Goal: Information Seeking & Learning: Learn about a topic

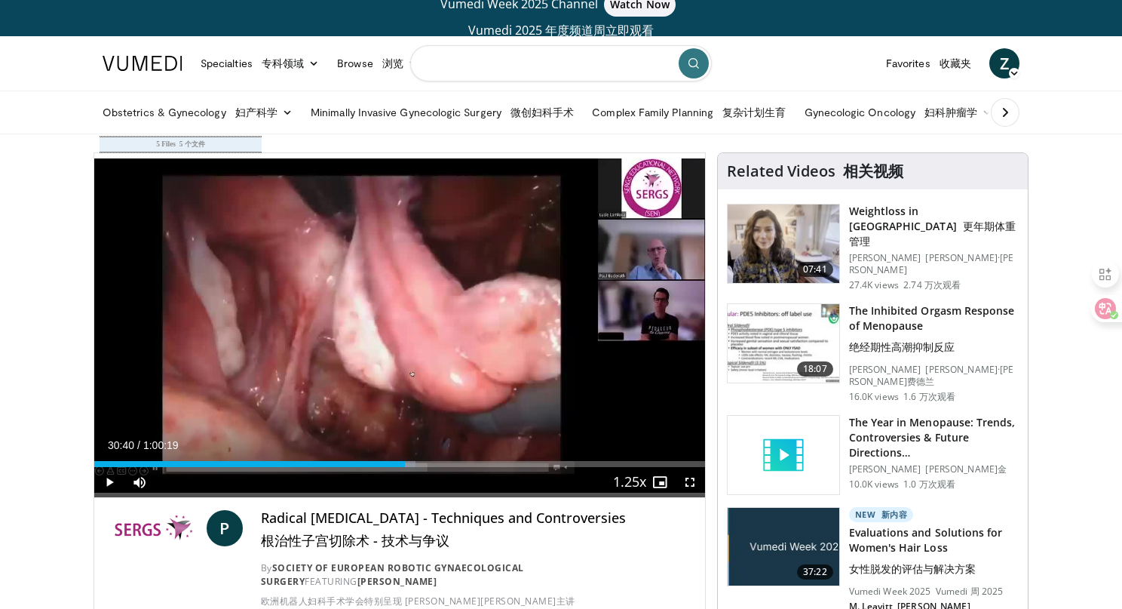
click at [464, 65] on input "Search topics, interventions" at bounding box center [561, 63] width 302 height 36
paste input "**********"
type input "**********"
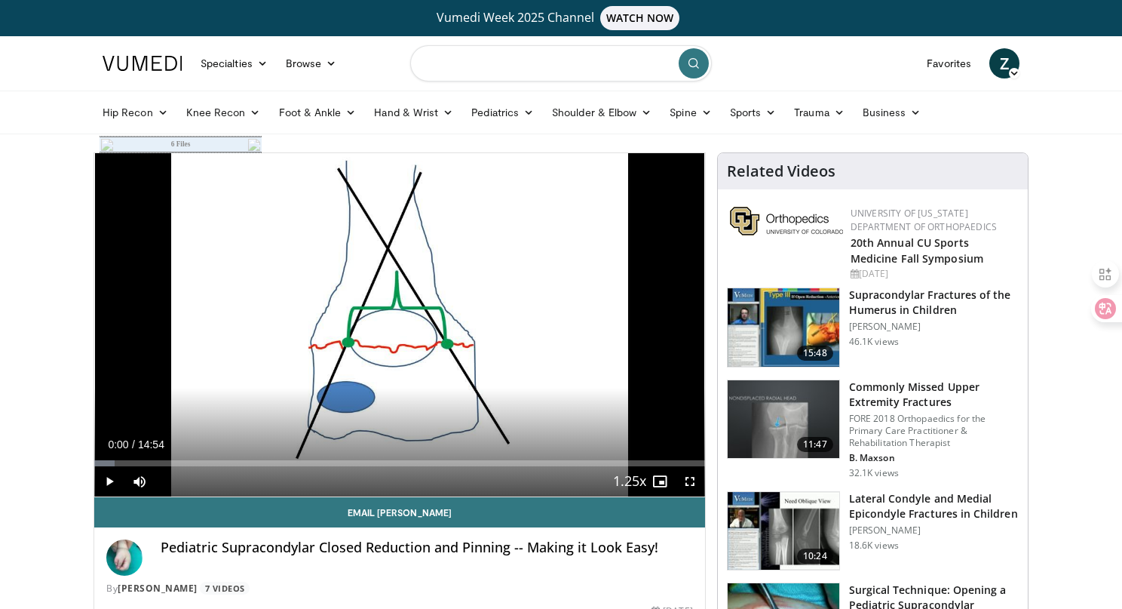
click at [473, 70] on input "Search topics, interventions" at bounding box center [561, 63] width 302 height 36
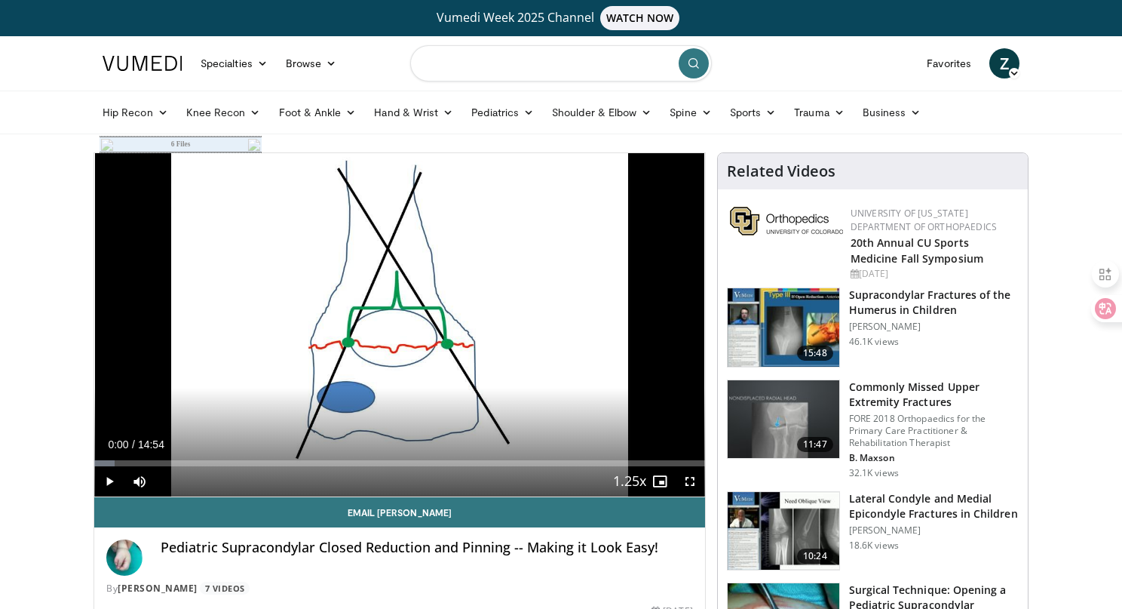
click at [476, 71] on input "Search topics, interventions" at bounding box center [561, 63] width 302 height 36
type input "*"
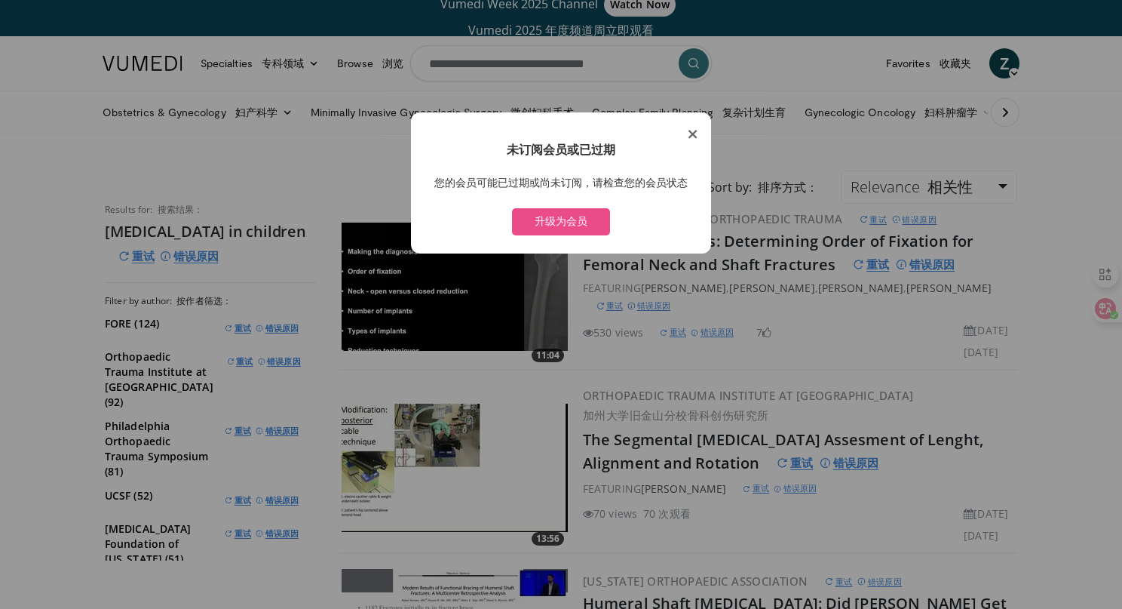
click at [696, 131] on span "×" at bounding box center [692, 133] width 13 height 18
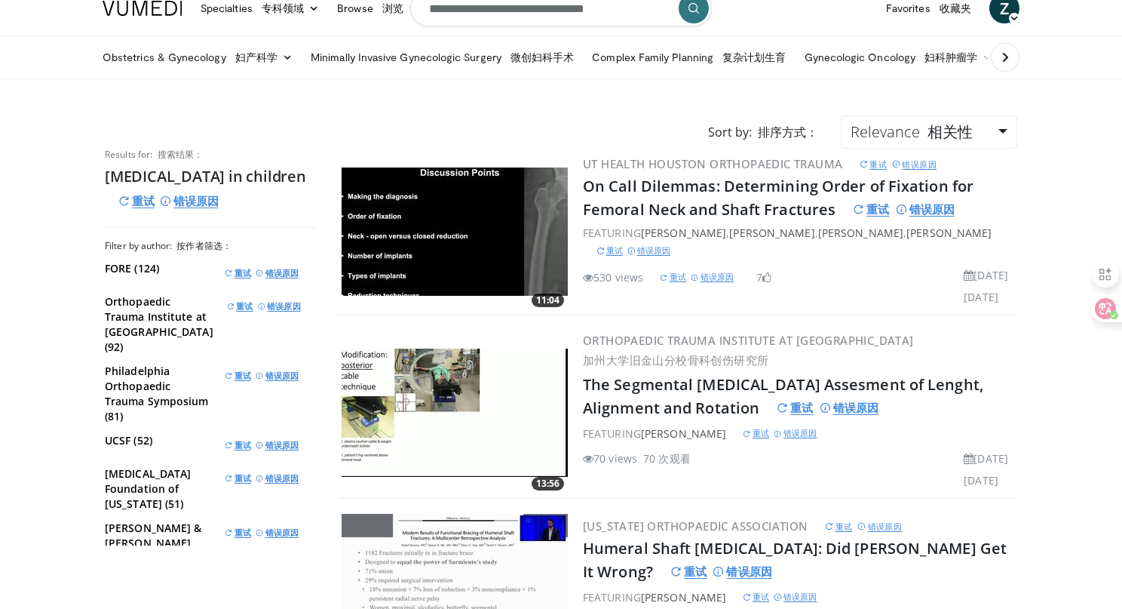
scroll to position [86, 0]
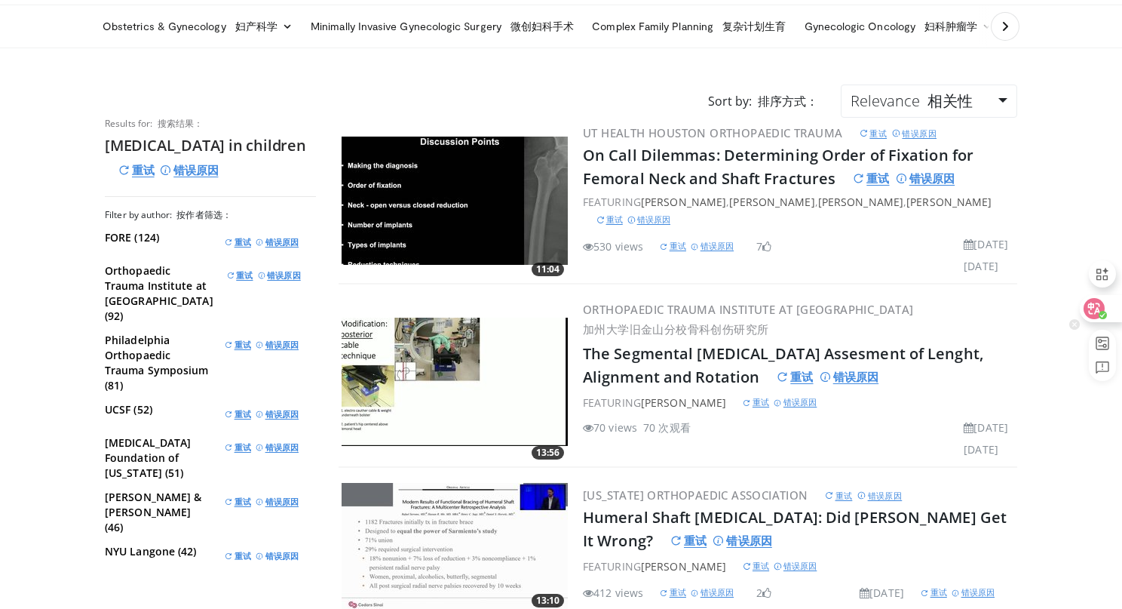
click at [1090, 301] on icon at bounding box center [1094, 308] width 15 height 15
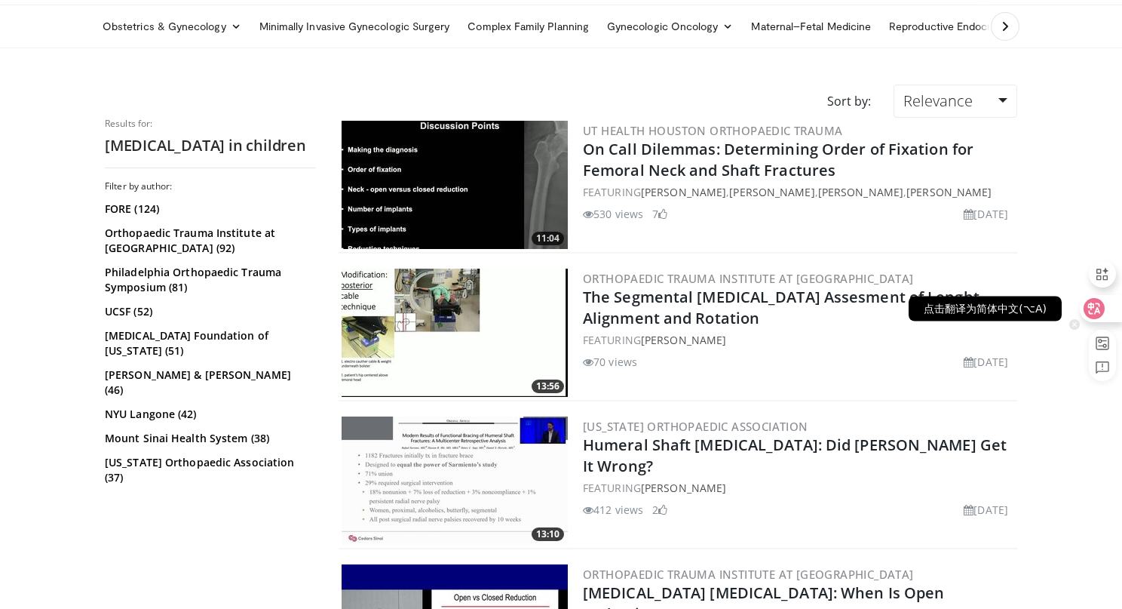
click at [1102, 302] on icon at bounding box center [1094, 308] width 21 height 21
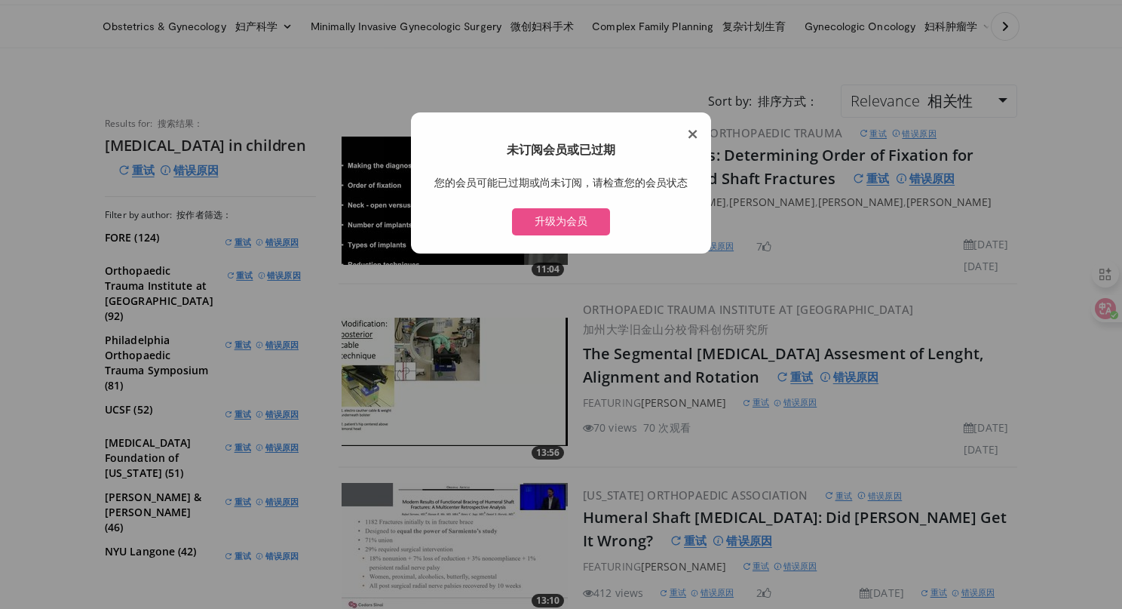
click at [694, 136] on span "×" at bounding box center [692, 133] width 13 height 18
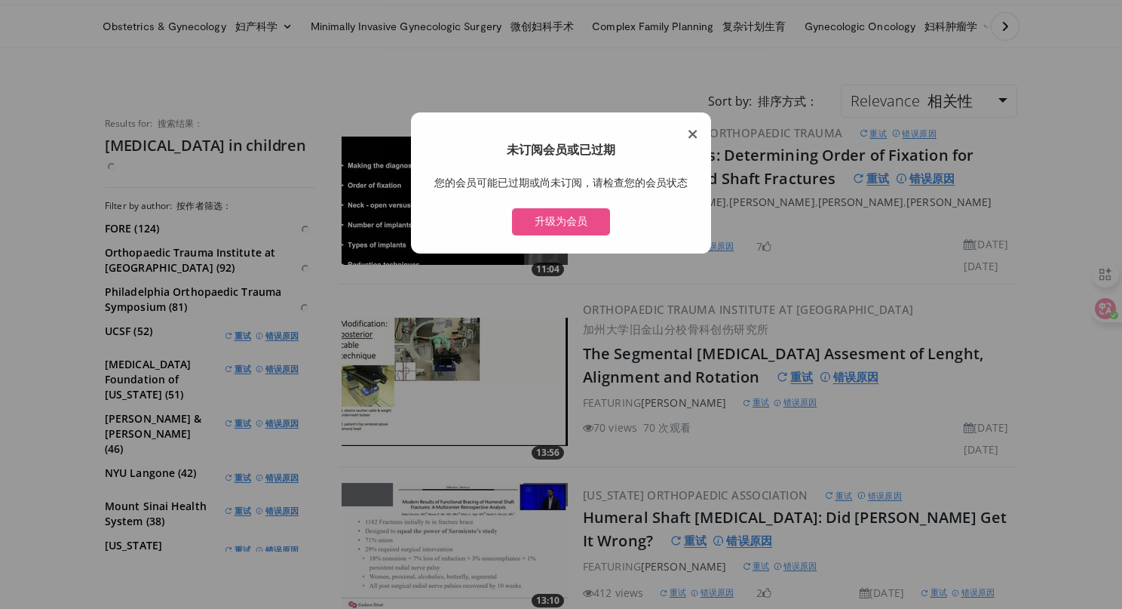
click at [691, 131] on span "×" at bounding box center [692, 133] width 13 height 18
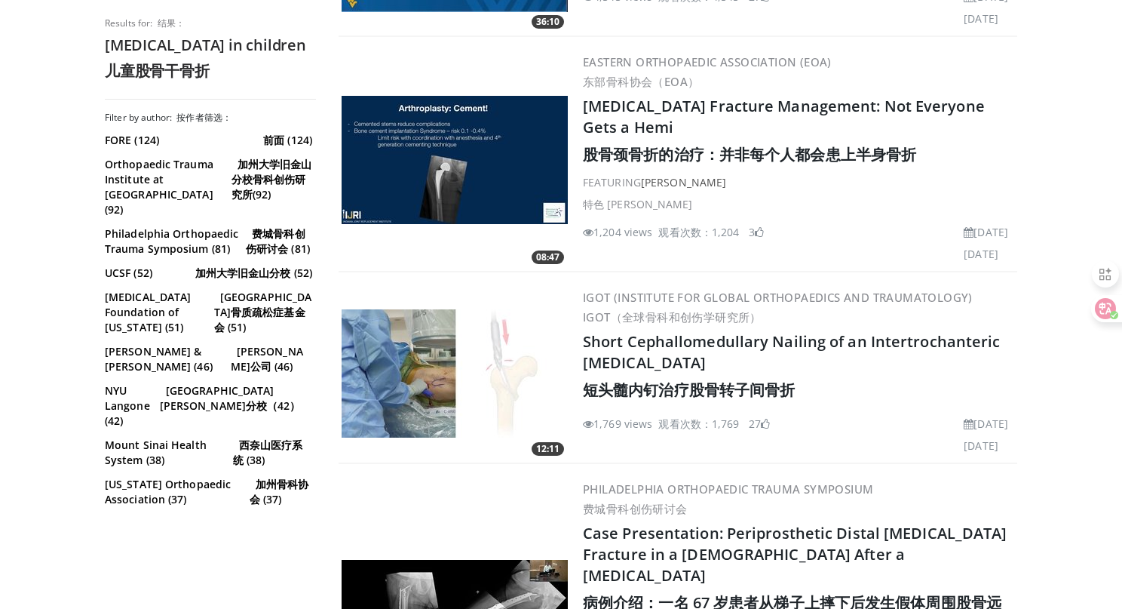
scroll to position [5158, 0]
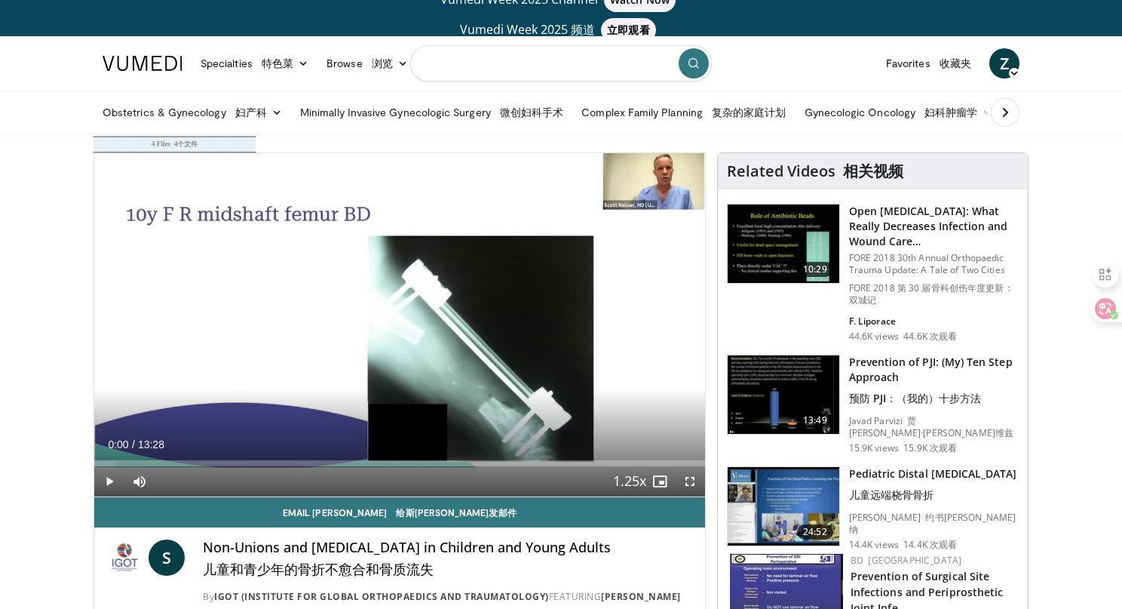
click at [475, 60] on input "Search topics, interventions" at bounding box center [561, 63] width 302 height 36
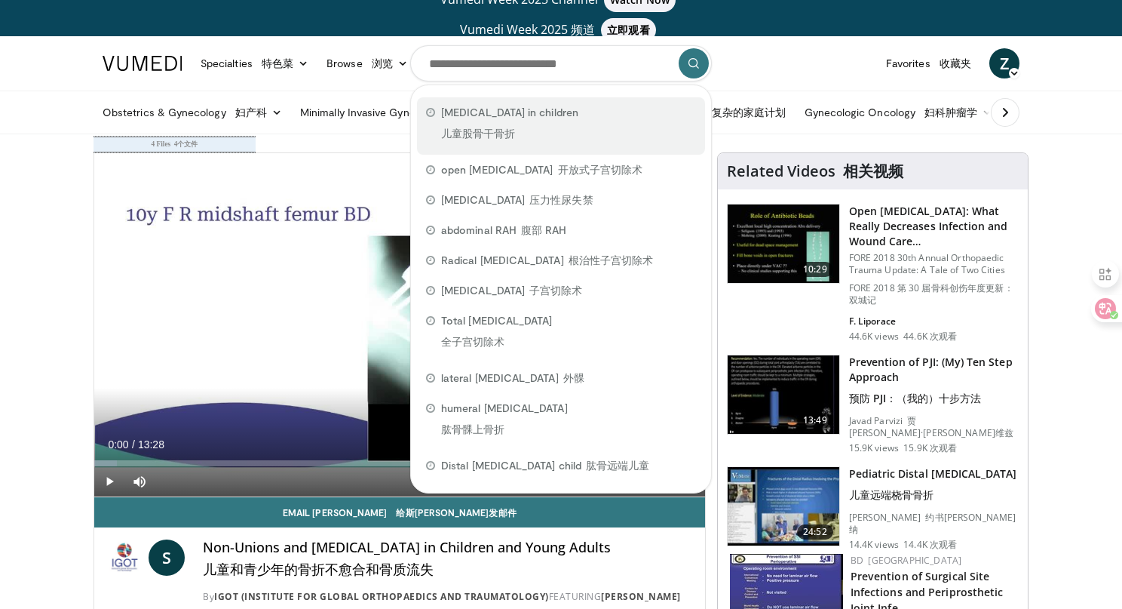
copy span "shaft fracture in children"
drag, startPoint x: 615, startPoint y: 110, endPoint x: 485, endPoint y: 118, distance: 129.9
click at [485, 118] on div "Femoral shaft fracture in children 儿童股骨干骨折" at bounding box center [561, 125] width 288 height 57
type input "**********"
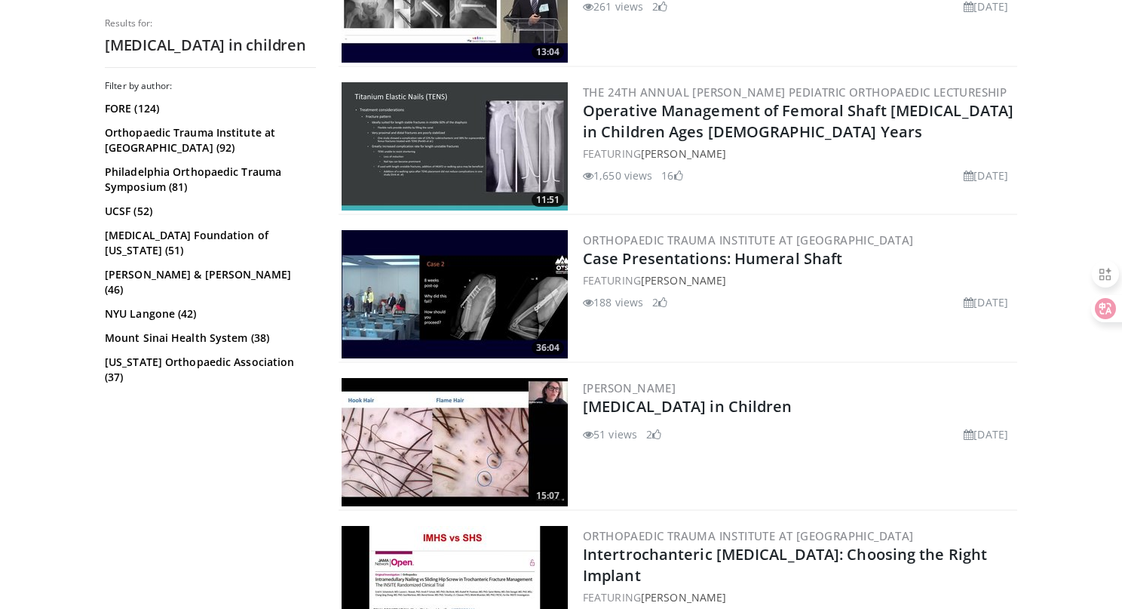
scroll to position [726, 0]
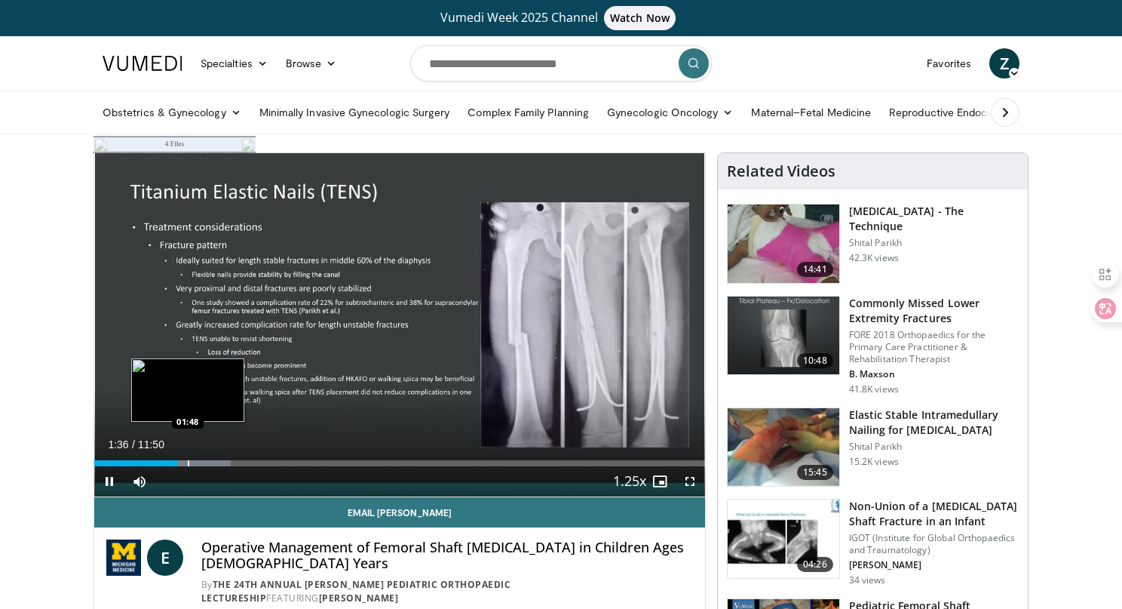
click at [188, 460] on div "Progress Bar" at bounding box center [189, 463] width 2 height 6
click at [209, 459] on div "Loaded : 22.35% 01:49 02:14" at bounding box center [399, 459] width 611 height 14
click at [228, 461] on div "Progress Bar" at bounding box center [229, 463] width 2 height 6
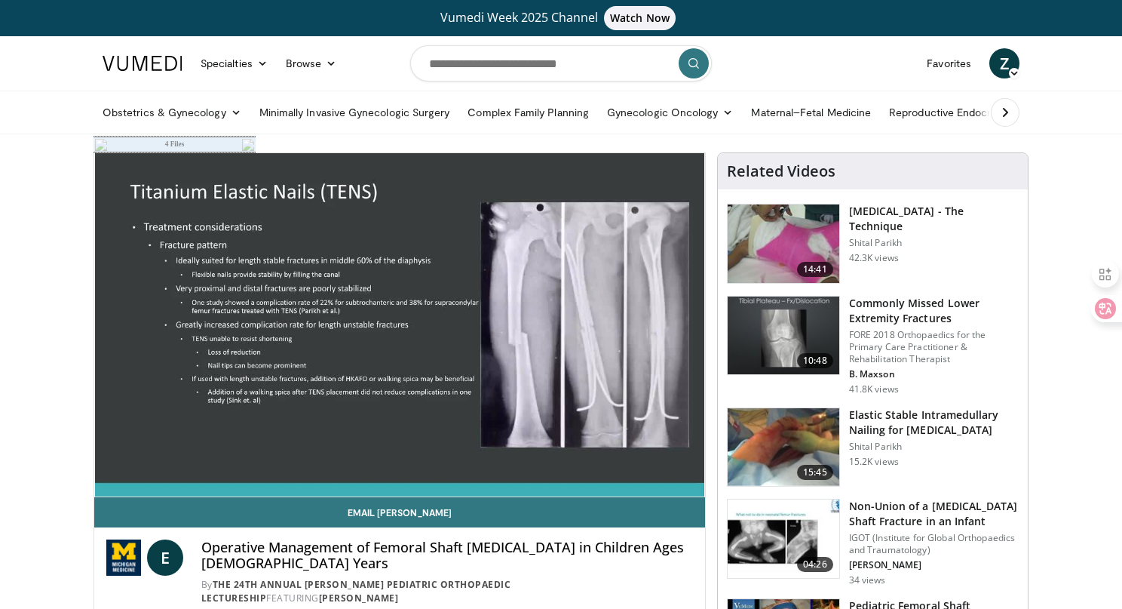
click at [251, 459] on div "10 seconds Tap to unmute" at bounding box center [399, 324] width 611 height 343
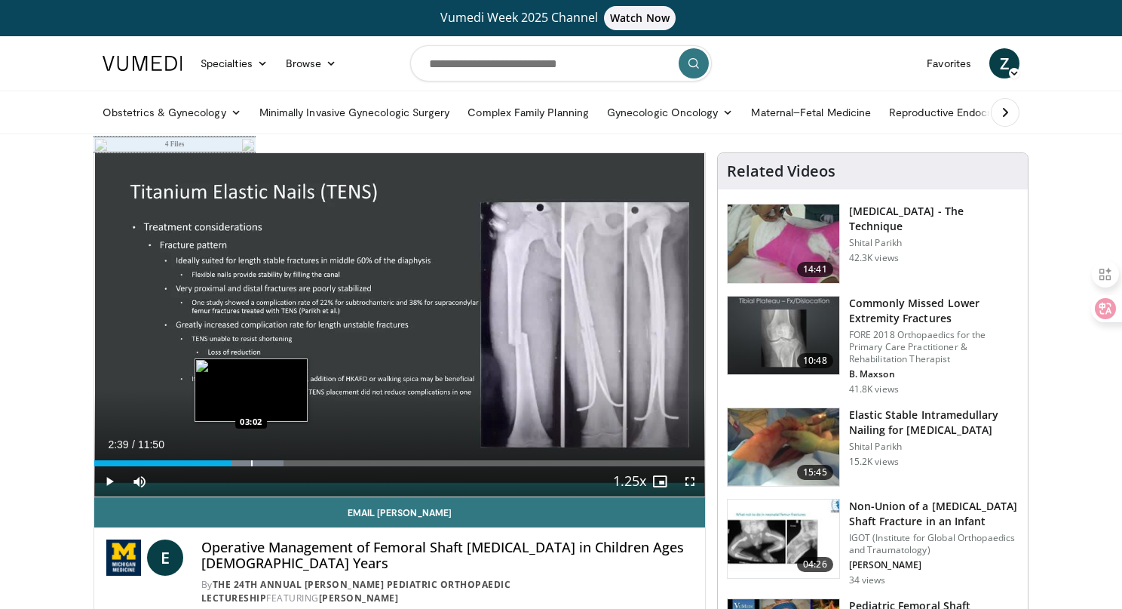
click at [251, 459] on div "Loaded : 30.99% 02:39 03:02" at bounding box center [399, 459] width 611 height 14
click at [283, 461] on div "Progress Bar" at bounding box center [283, 463] width 2 height 6
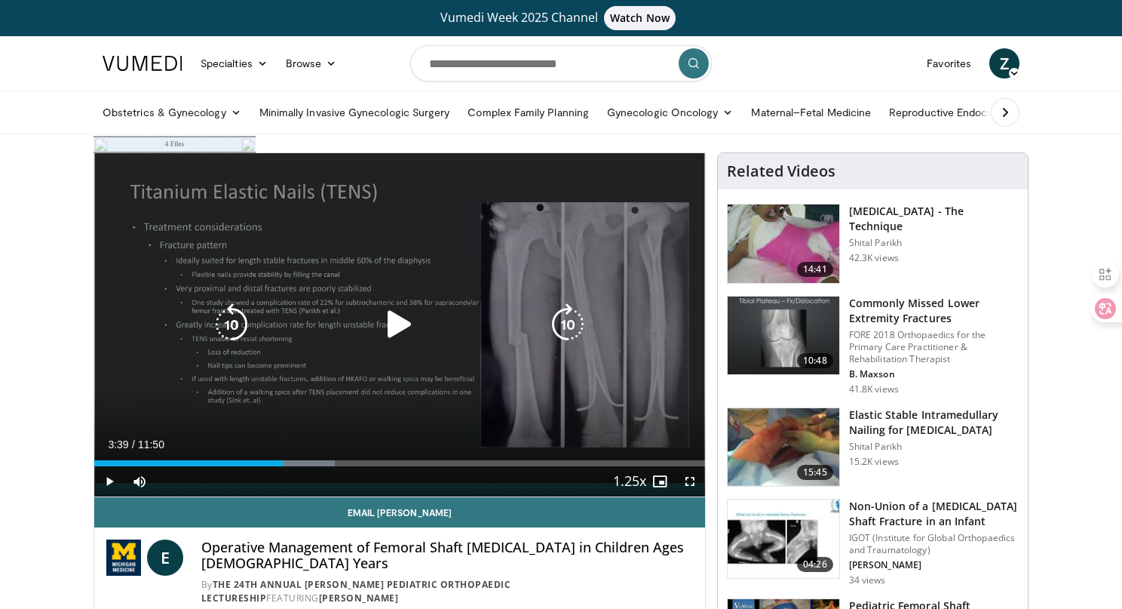
click at [401, 308] on icon "Video Player" at bounding box center [400, 324] width 42 height 42
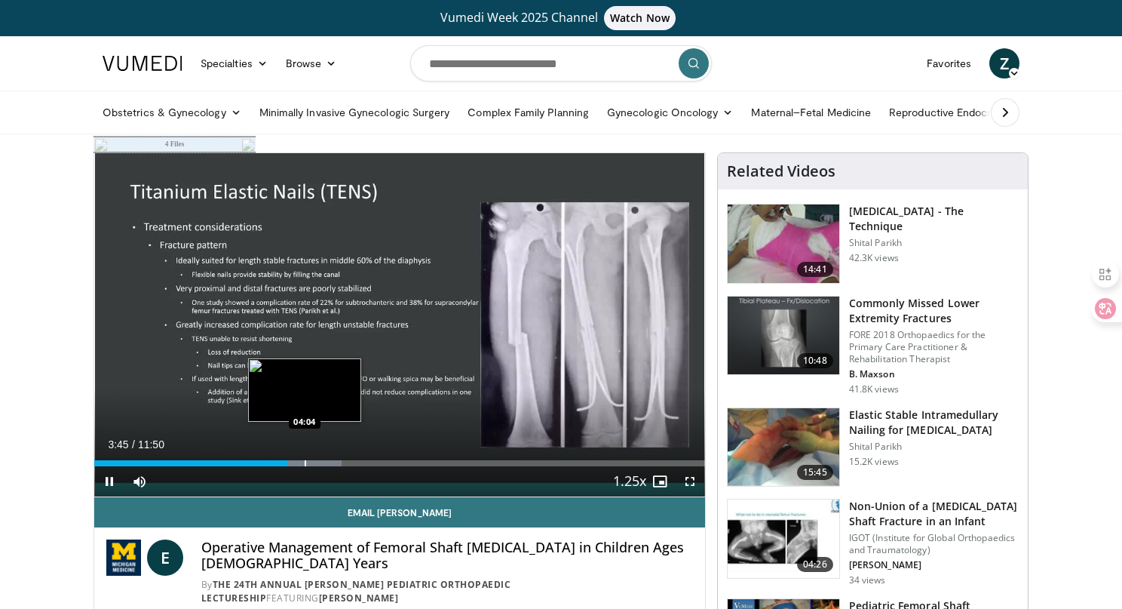
click at [302, 464] on div "Progress Bar" at bounding box center [300, 463] width 83 height 6
click at [316, 464] on div "Progress Bar" at bounding box center [317, 463] width 2 height 6
click at [277, 464] on div "04:18" at bounding box center [205, 463] width 222 height 6
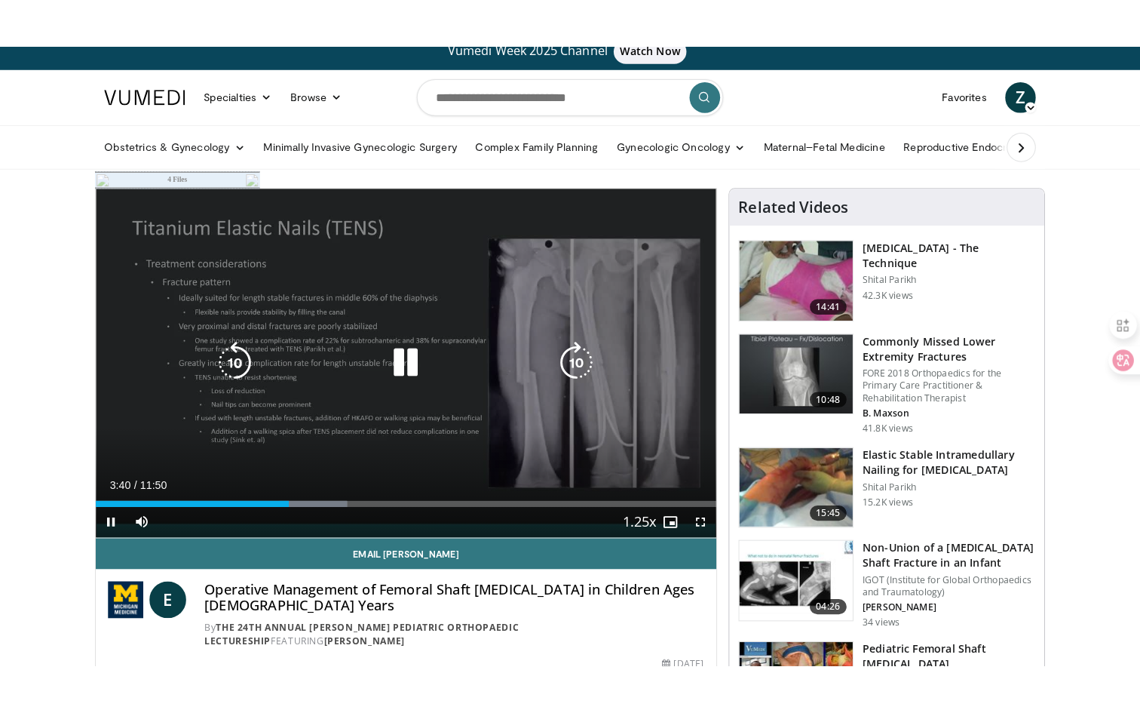
scroll to position [17, 0]
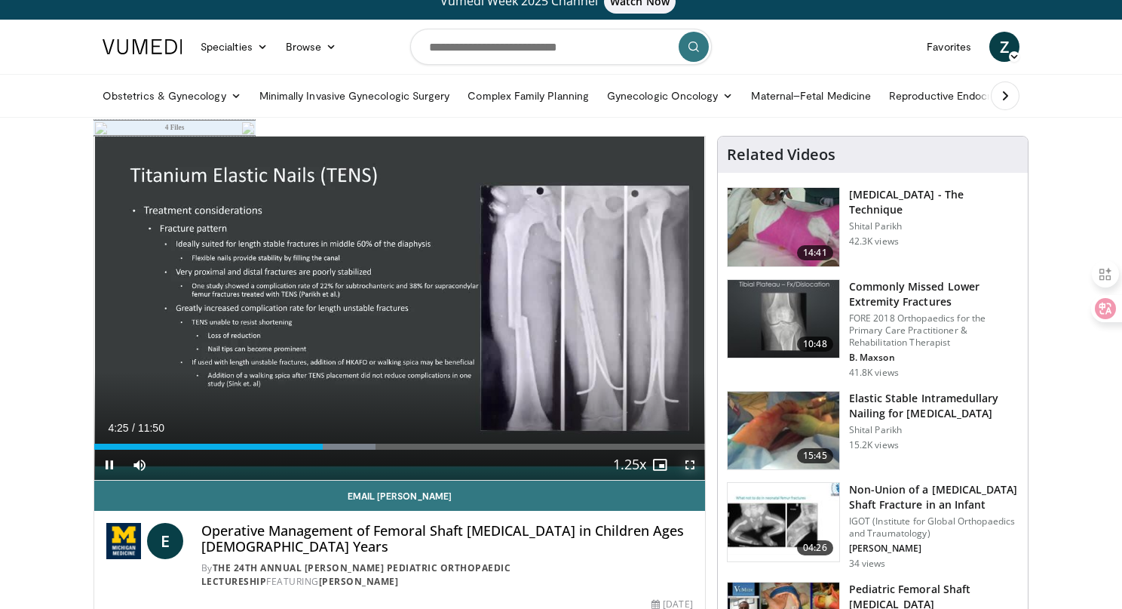
click at [690, 465] on span "Video Player" at bounding box center [690, 464] width 30 height 30
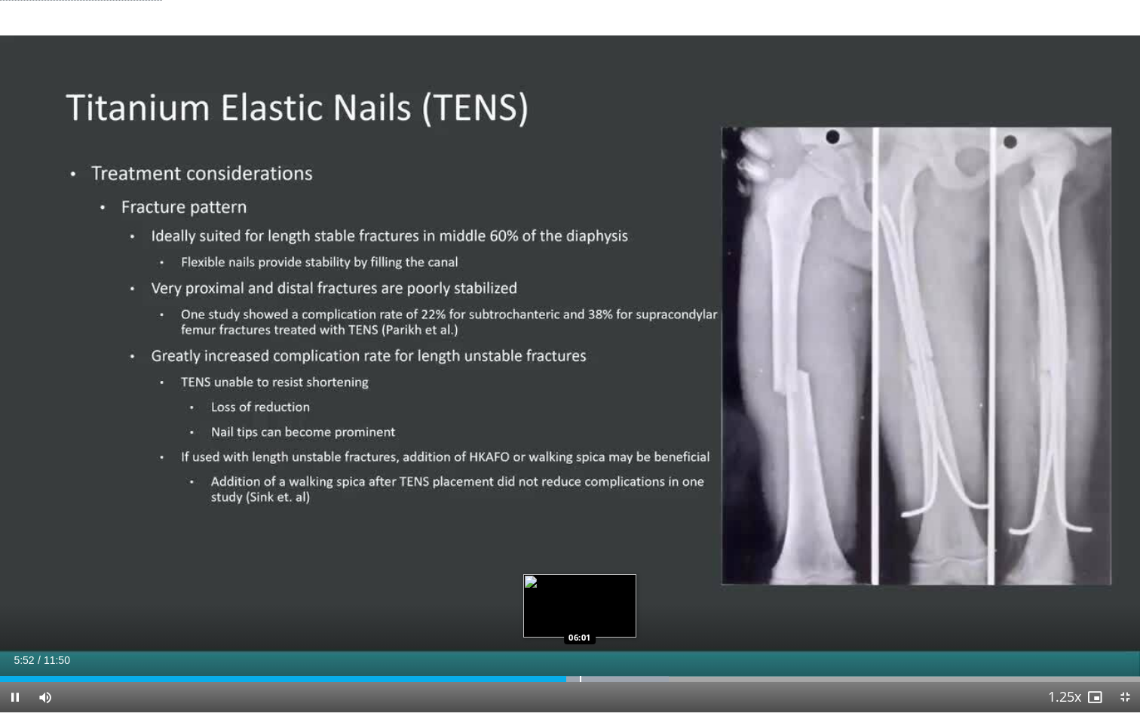
click at [580, 608] on div "Progress Bar" at bounding box center [581, 679] width 2 height 6
click at [611, 608] on div "Progress Bar" at bounding box center [612, 679] width 2 height 6
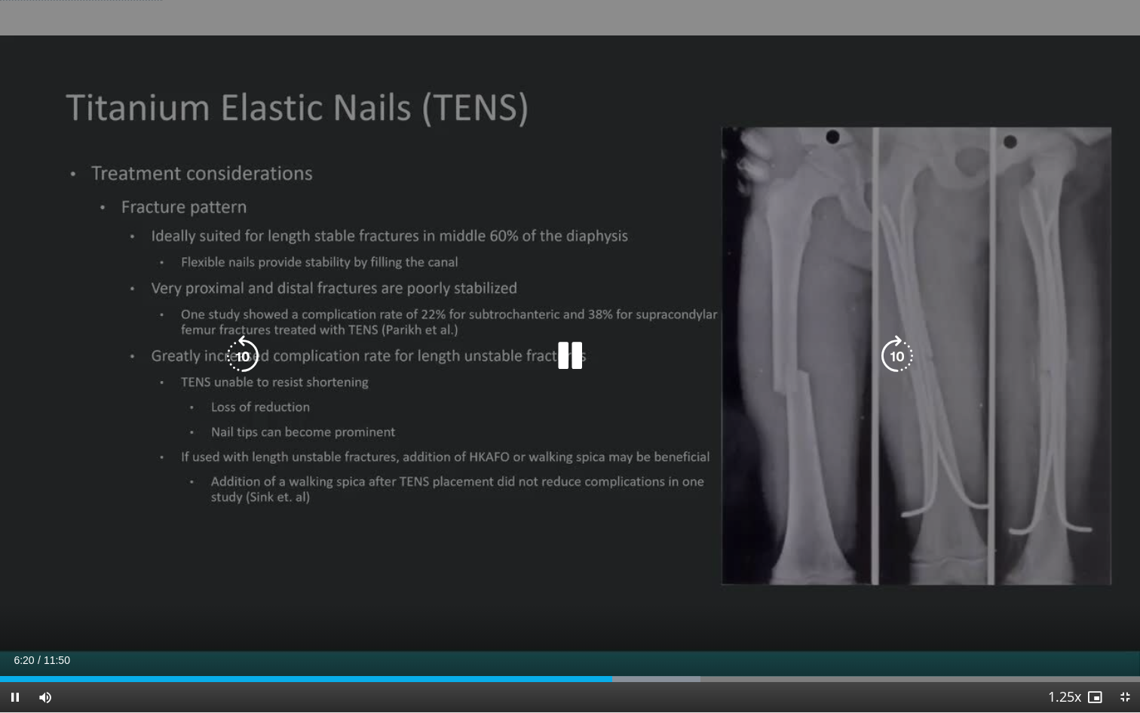
click at [634, 608] on div "Progress Bar" at bounding box center [634, 679] width 136 height 6
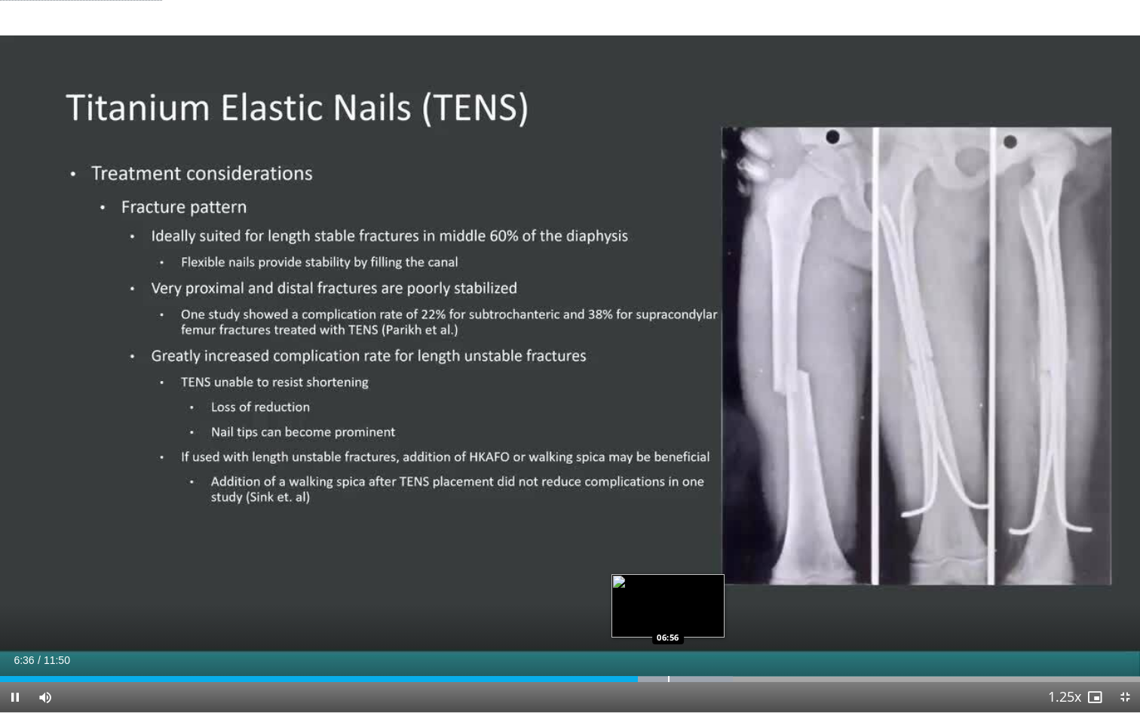
click at [668, 608] on div "Progress Bar" at bounding box center [669, 679] width 2 height 6
click at [689, 608] on div "Progress Bar" at bounding box center [690, 679] width 2 height 6
click at [716, 608] on div "Current Time 7:11 / Duration 11:50 Pause Skip Backward Skip Forward Mute Loaded…" at bounding box center [570, 697] width 1140 height 30
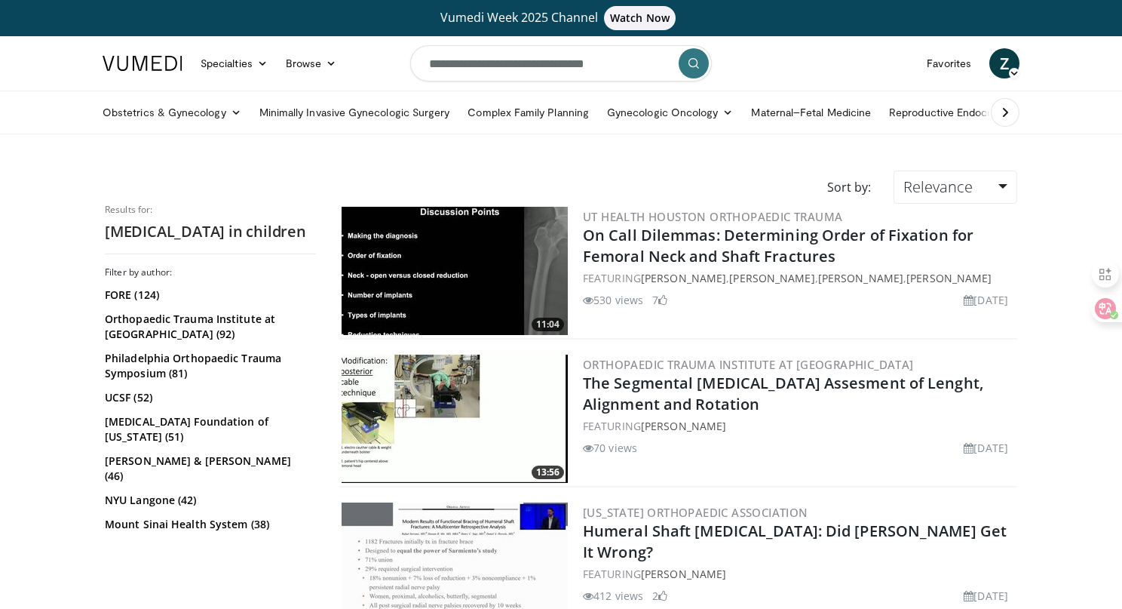
click at [469, 65] on input "**********" at bounding box center [561, 63] width 302 height 36
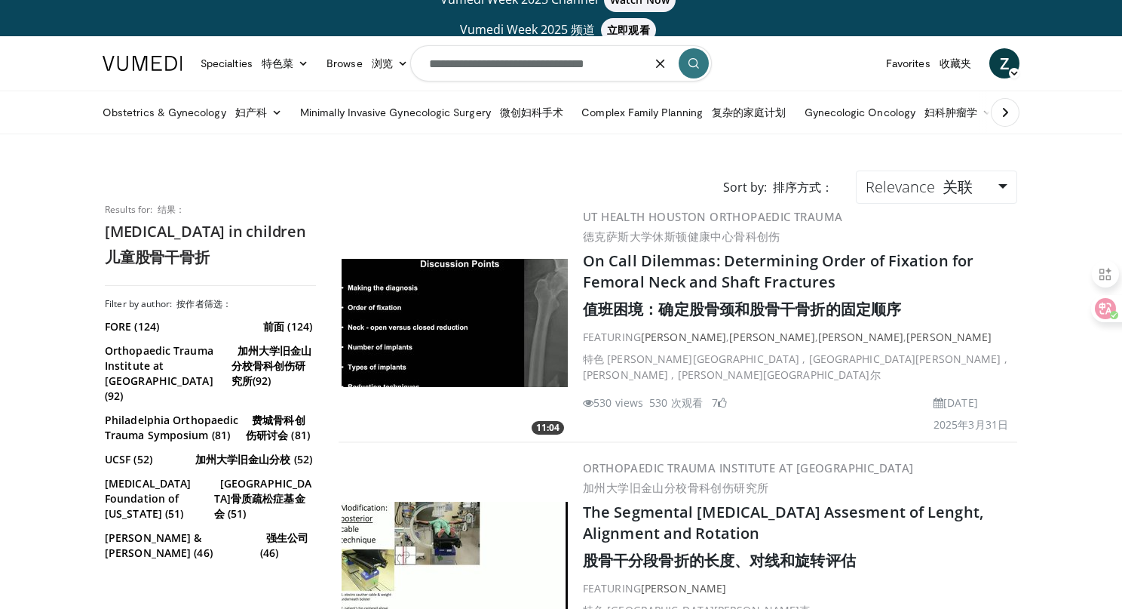
click at [475, 65] on input "**********" at bounding box center [561, 63] width 302 height 36
type input "**********"
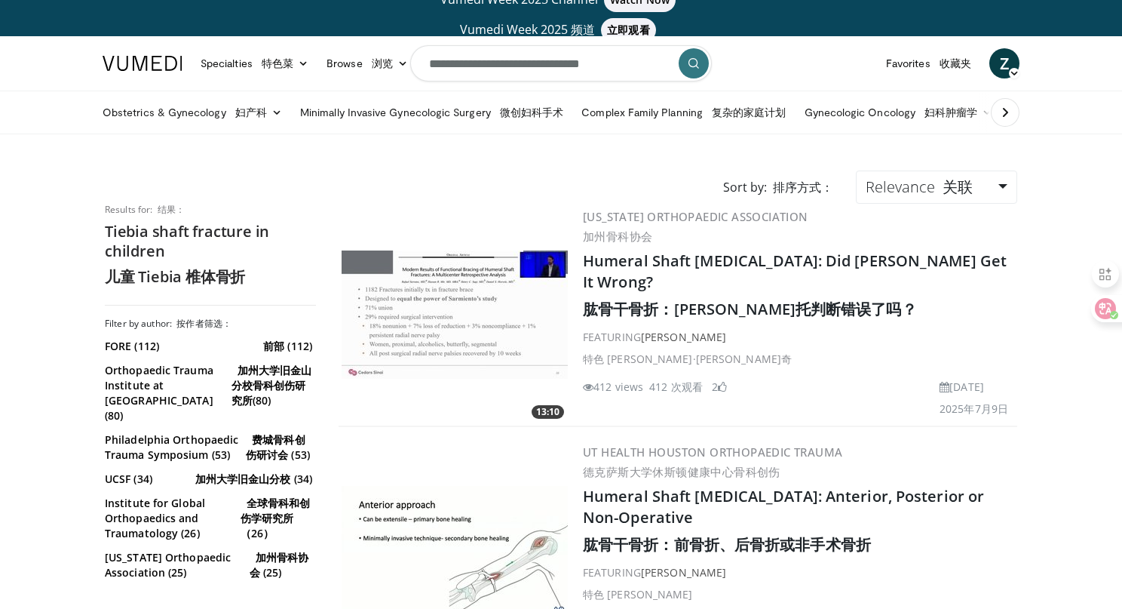
click at [445, 63] on input "**********" at bounding box center [561, 63] width 302 height 36
type input "**********"
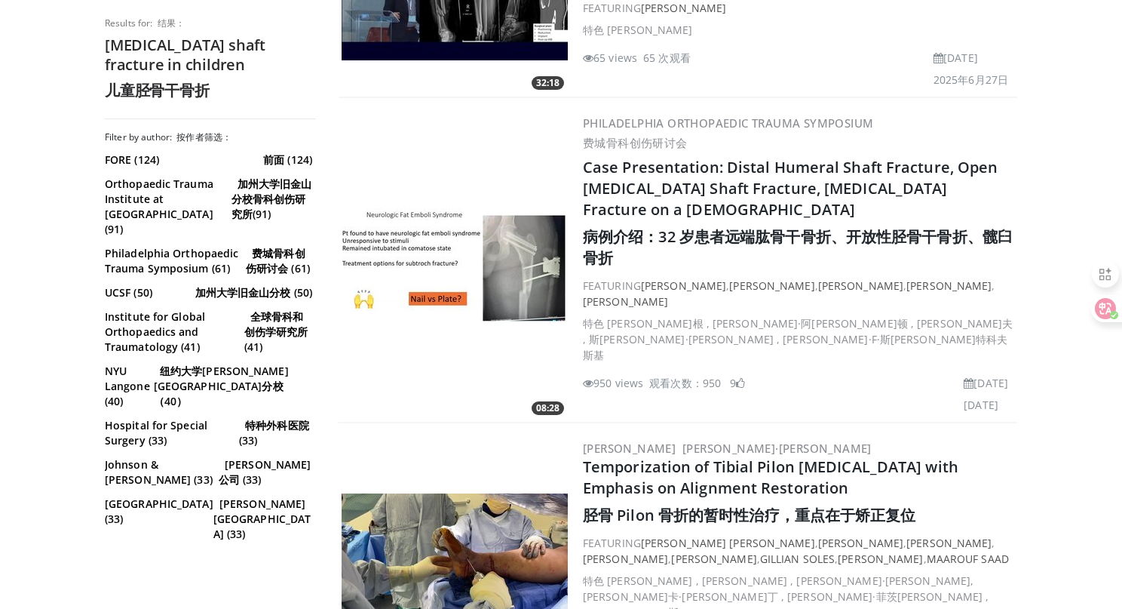
scroll to position [5327, 0]
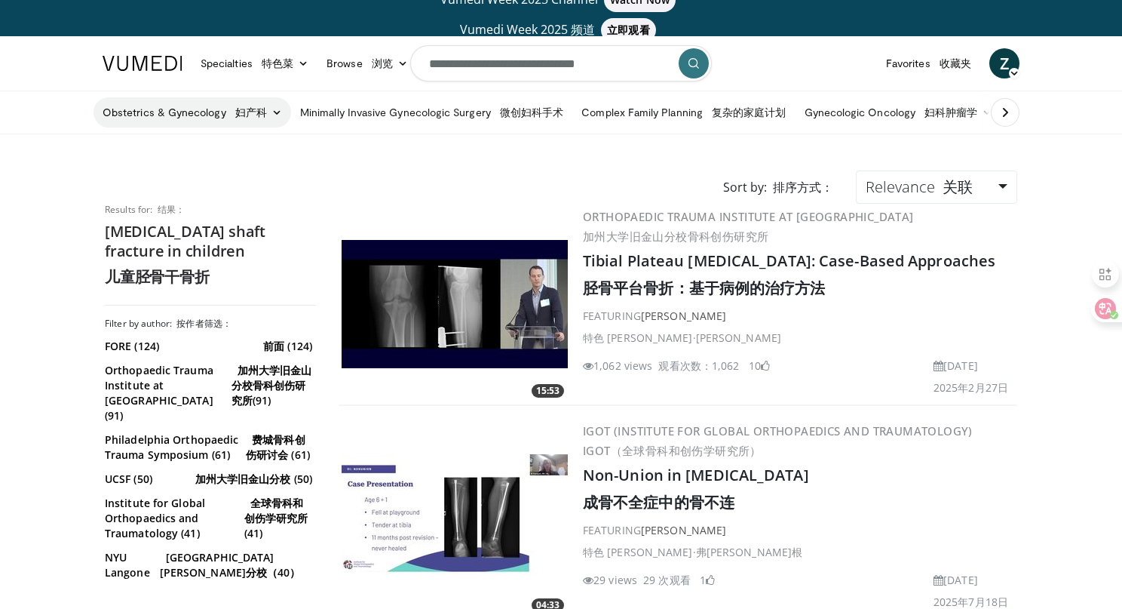
click at [209, 112] on link "Obstetrics & Gynecology 妇产科" at bounding box center [193, 112] width 198 height 30
click at [151, 112] on link "Obstetrics & Gynecology 妇产科" at bounding box center [193, 112] width 198 height 30
click at [243, 54] on link "Specialties 特色菜" at bounding box center [255, 63] width 126 height 30
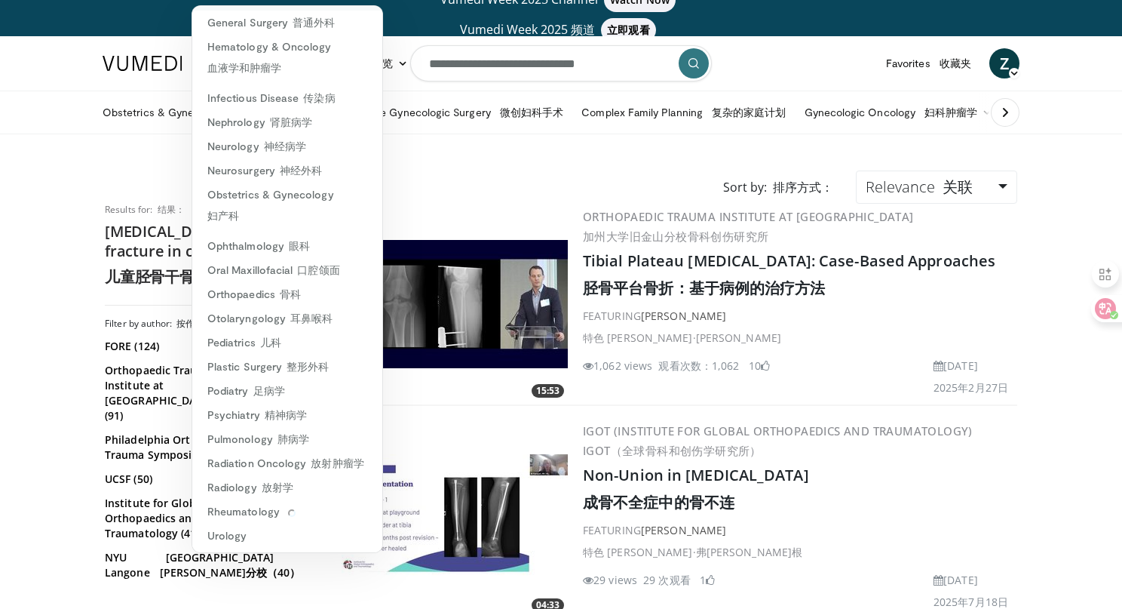
scroll to position [277, 0]
click at [254, 291] on link "Orthopaedics 骨科" at bounding box center [287, 293] width 190 height 24
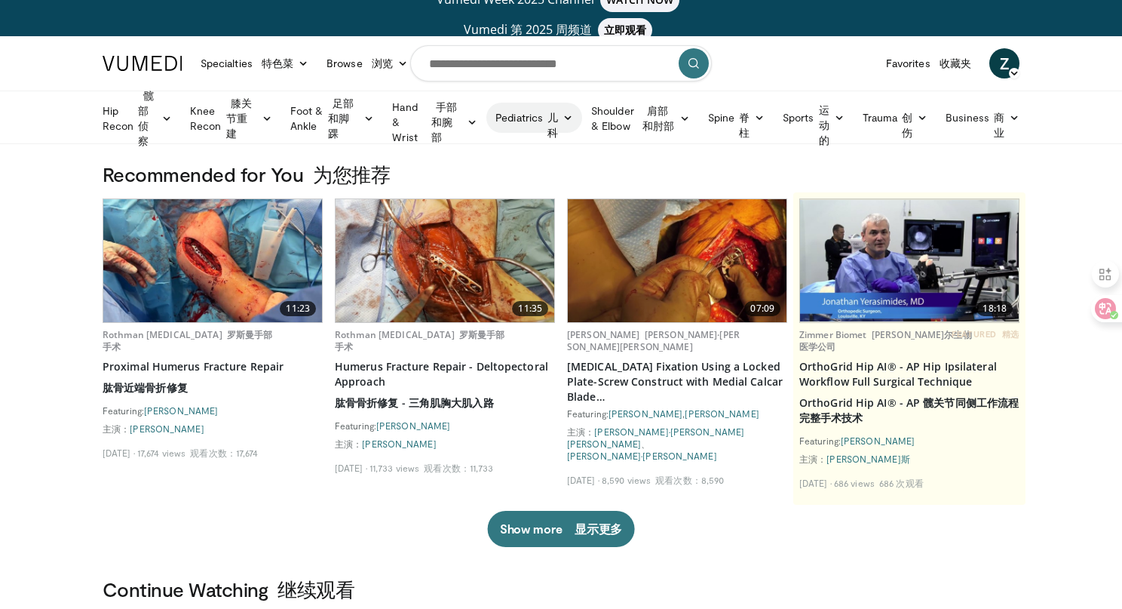
click at [511, 112] on link "Pediatrics 儿科" at bounding box center [534, 118] width 96 height 30
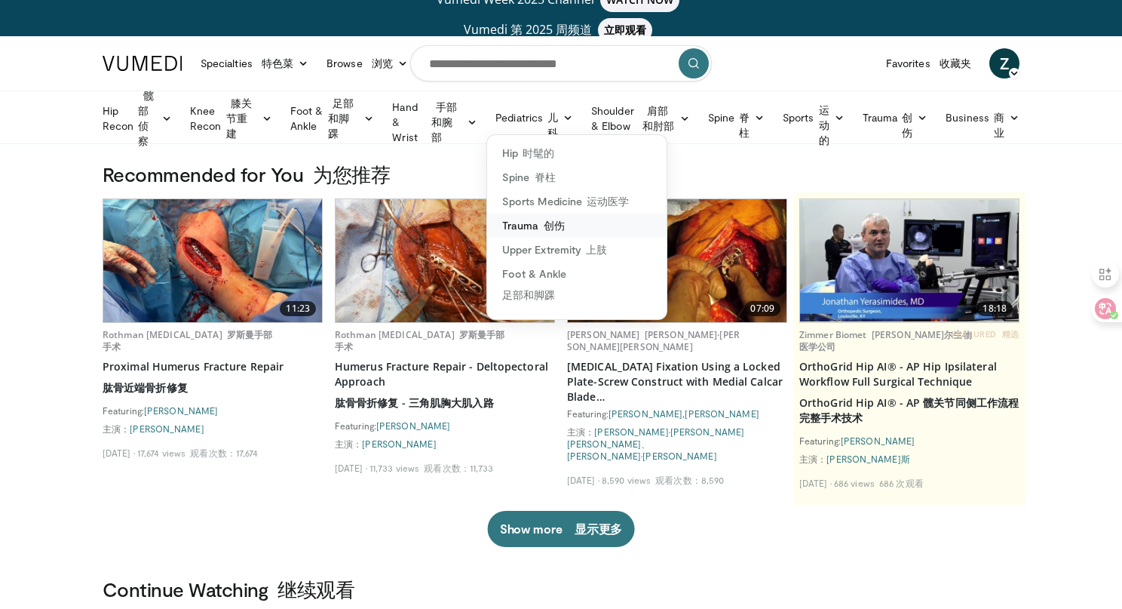
click at [526, 228] on link "Trauma 创伤" at bounding box center [576, 225] width 179 height 24
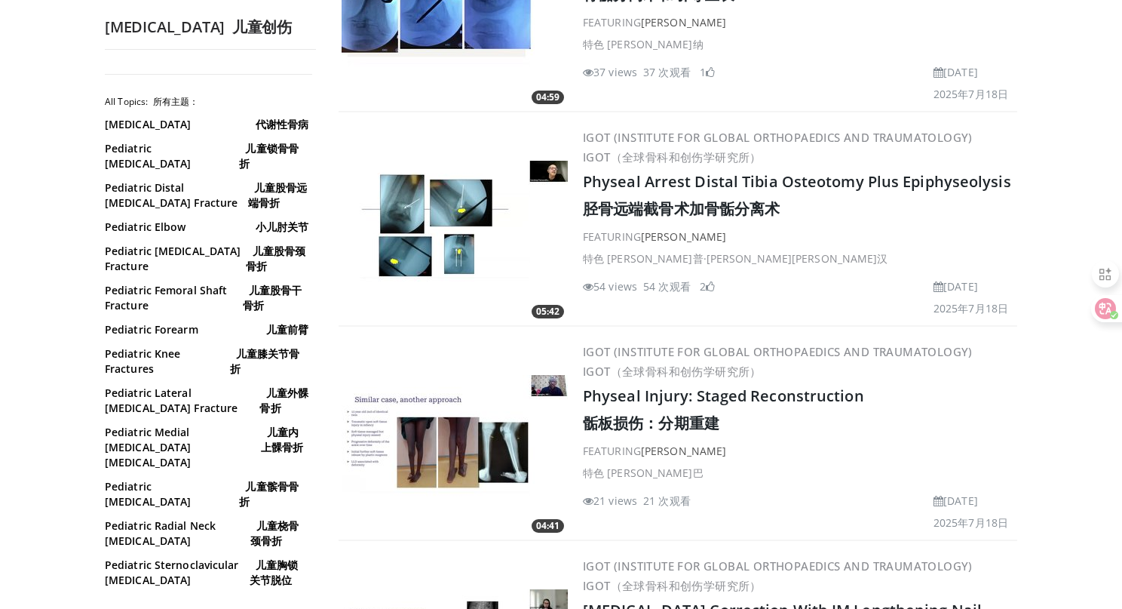
scroll to position [5410, 0]
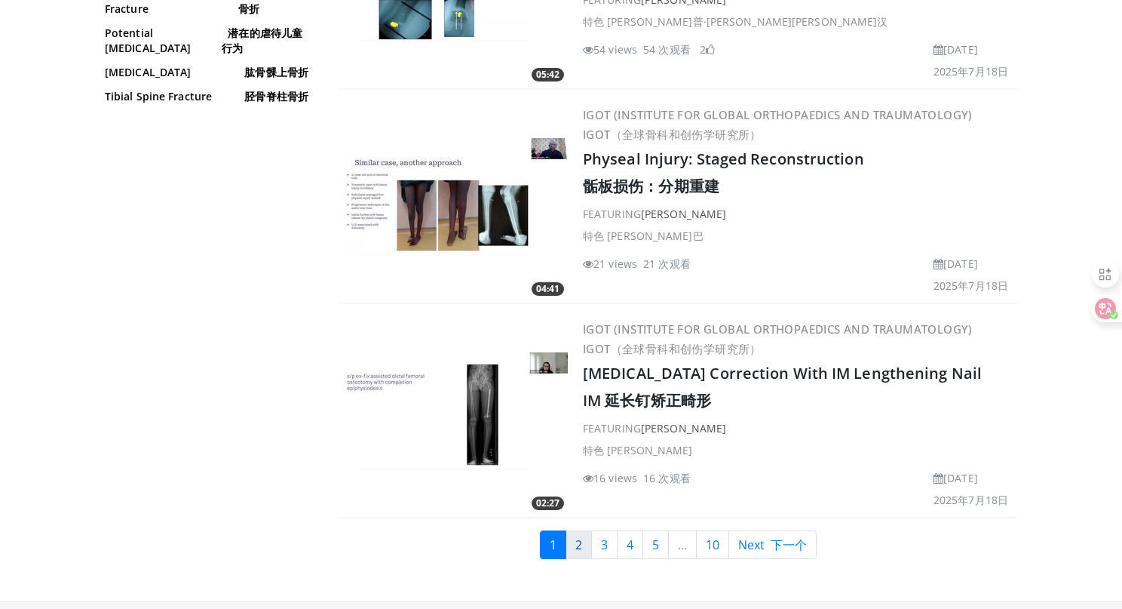
click at [581, 530] on link "2" at bounding box center [579, 544] width 26 height 29
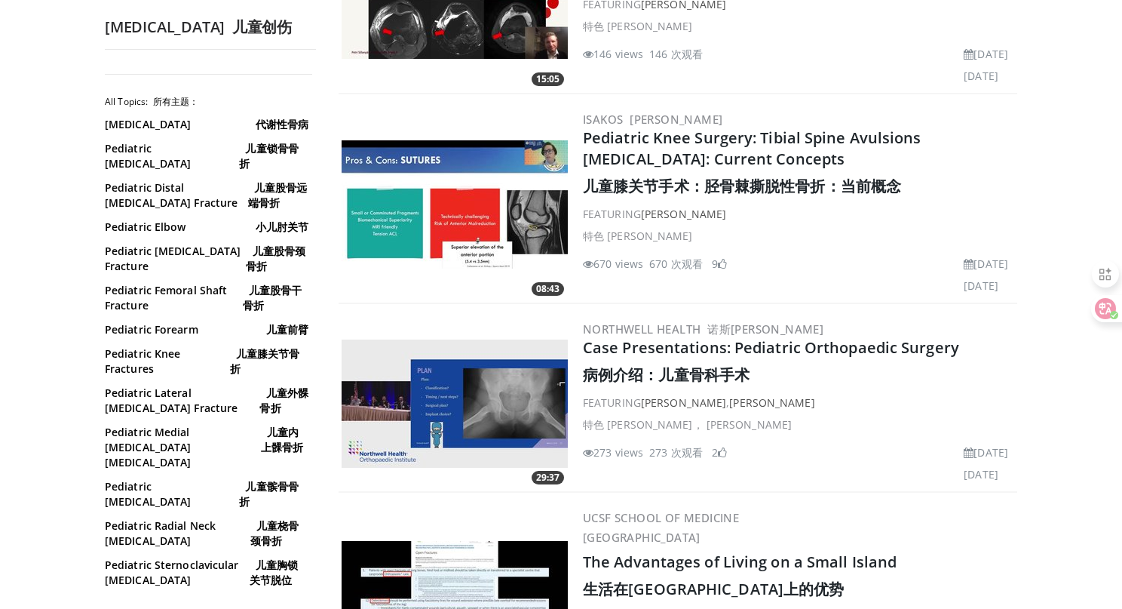
scroll to position [3954, 0]
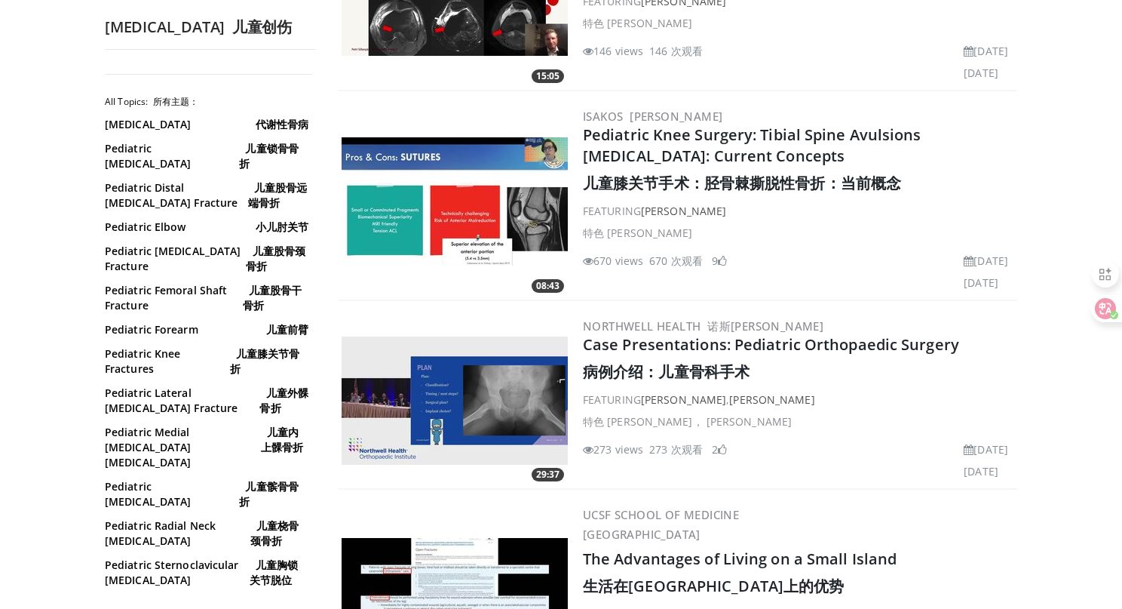
click at [692, 334] on h2 "Case Presentations: Pediatric Orthopaedic Surgery 病例介绍：儿童骨科手术" at bounding box center [798, 361] width 431 height 54
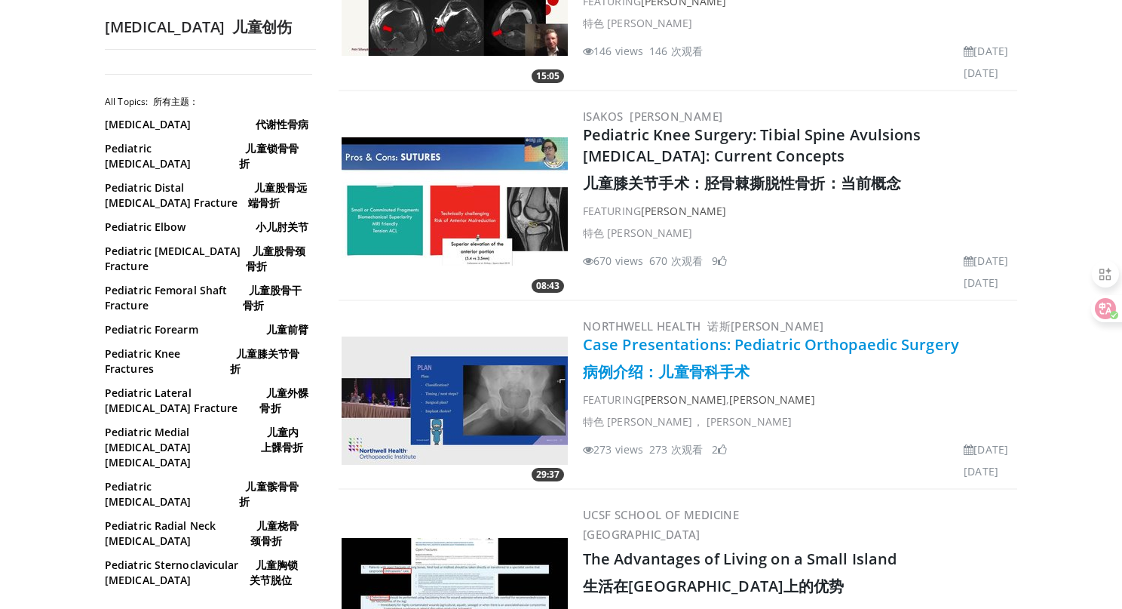
click at [710, 334] on link "Case Presentations: Pediatric Orthopaedic Surgery 病例介绍：儿童骨科手术" at bounding box center [771, 358] width 376 height 48
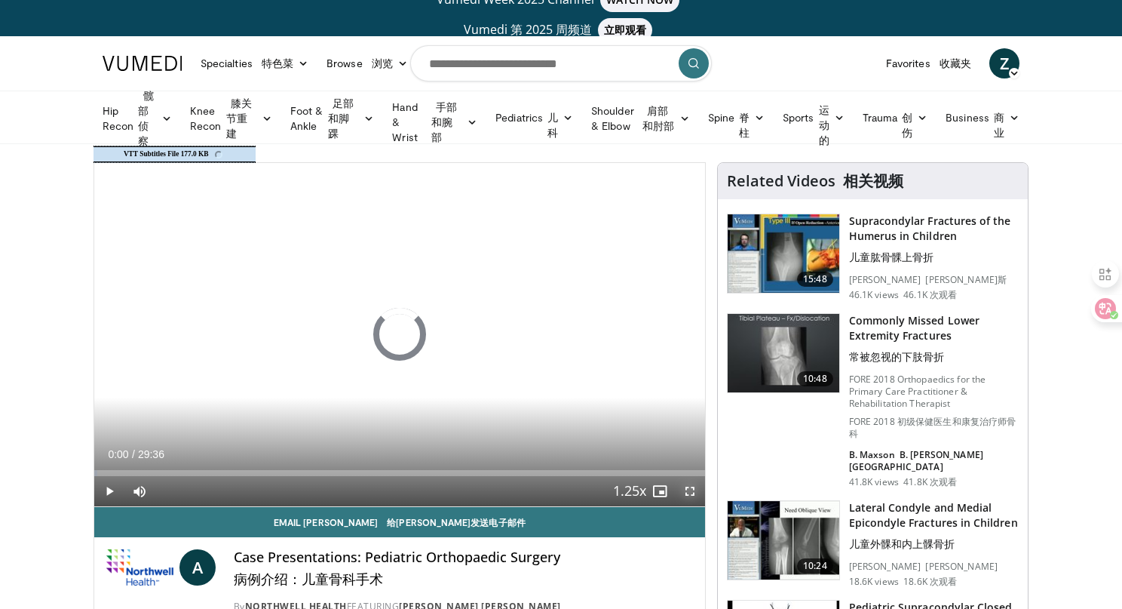
click at [689, 492] on span "Video Player" at bounding box center [690, 491] width 30 height 30
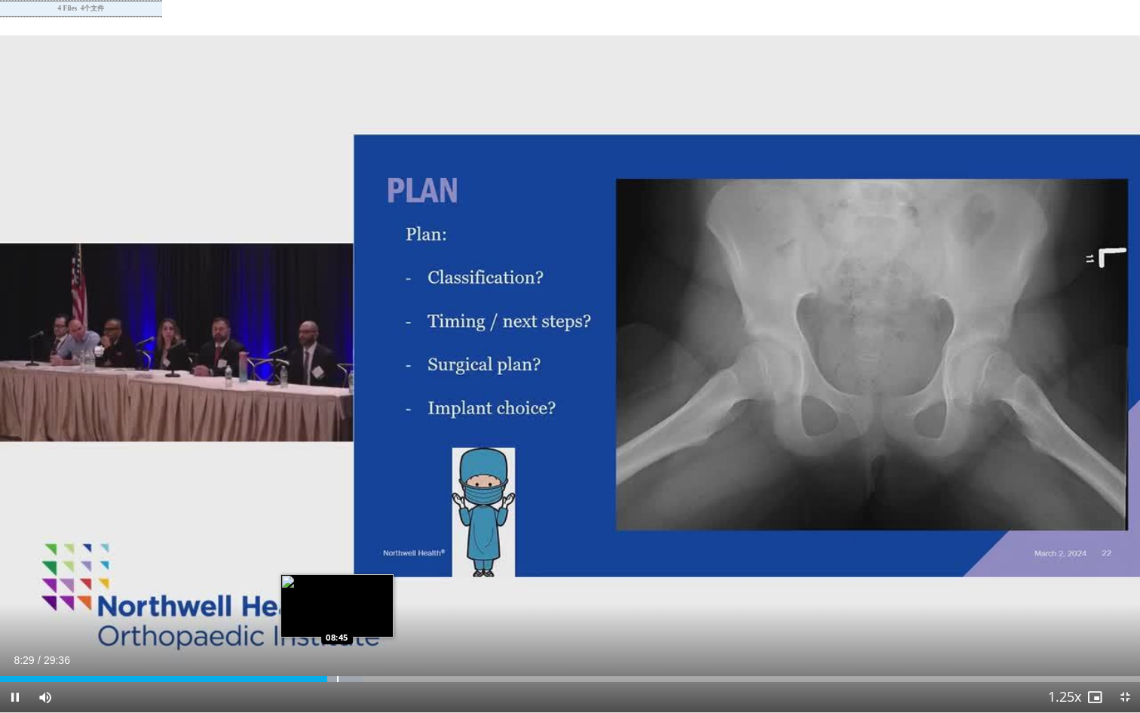
click at [337, 608] on div "Progress Bar" at bounding box center [338, 679] width 2 height 6
click at [345, 608] on div "Progress Bar" at bounding box center [346, 679] width 2 height 6
click at [353, 608] on div "Progress Bar" at bounding box center [354, 679] width 2 height 6
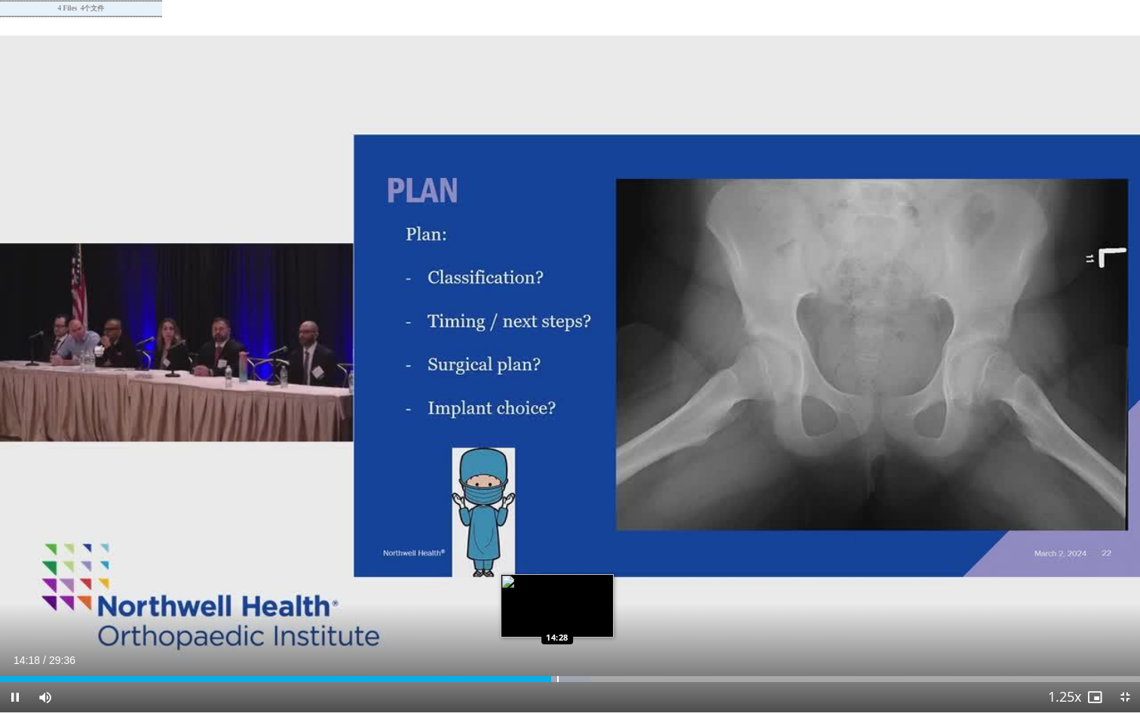
click at [557, 608] on div "Progress Bar" at bounding box center [558, 679] width 2 height 6
click at [567, 608] on div "Progress Bar" at bounding box center [568, 679] width 2 height 6
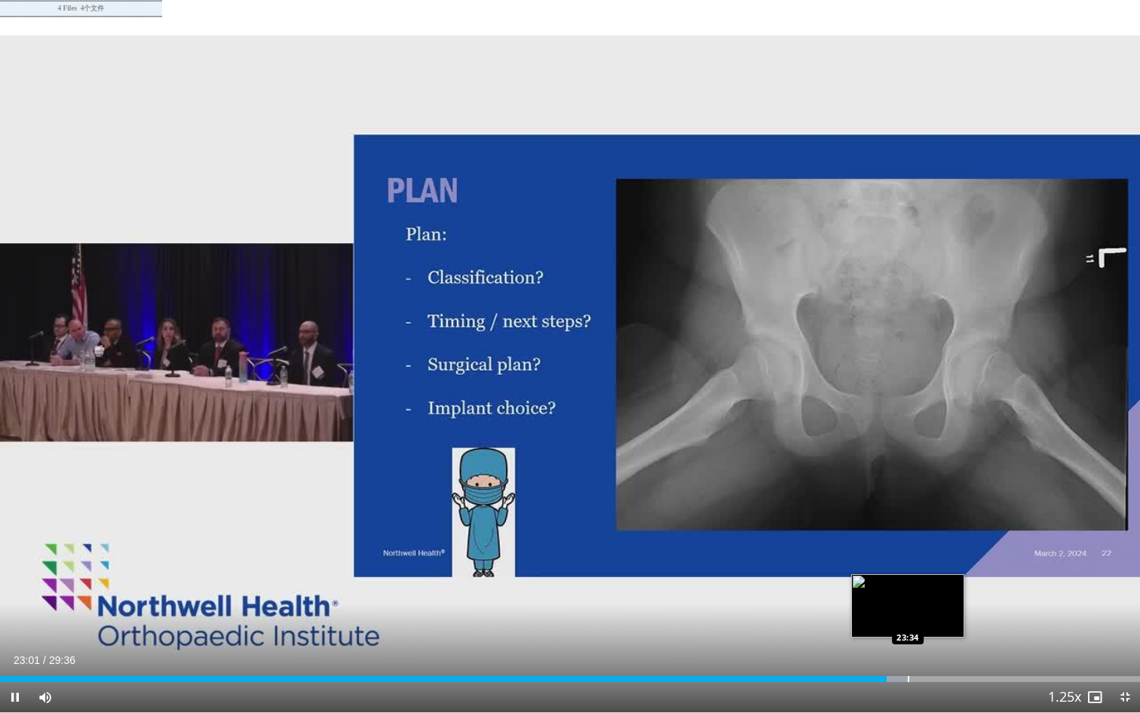
click at [908, 608] on div "Progress Bar" at bounding box center [909, 679] width 2 height 6
click at [955, 608] on div "Progress Bar" at bounding box center [955, 679] width 2 height 6
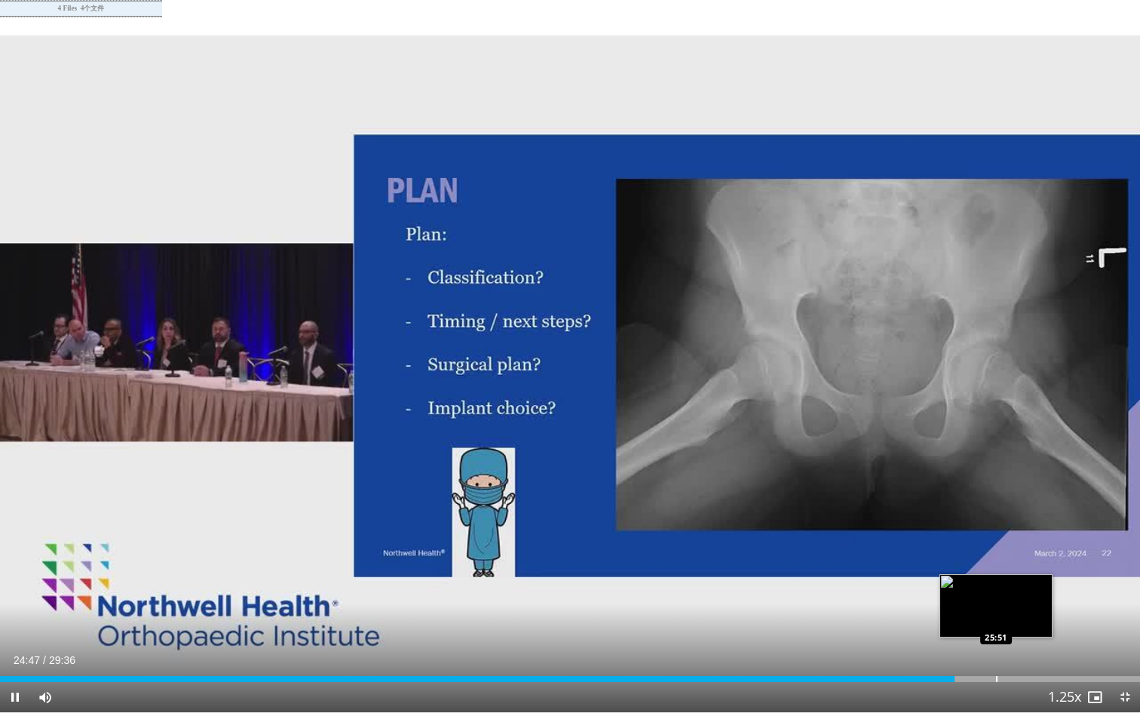
click at [996, 608] on div "Progress Bar" at bounding box center [997, 679] width 2 height 6
